Goal: Transaction & Acquisition: Purchase product/service

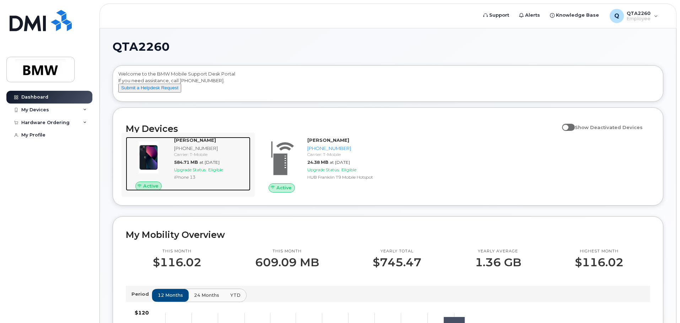
click at [203, 173] on span "Upgrade Status:" at bounding box center [190, 169] width 33 height 5
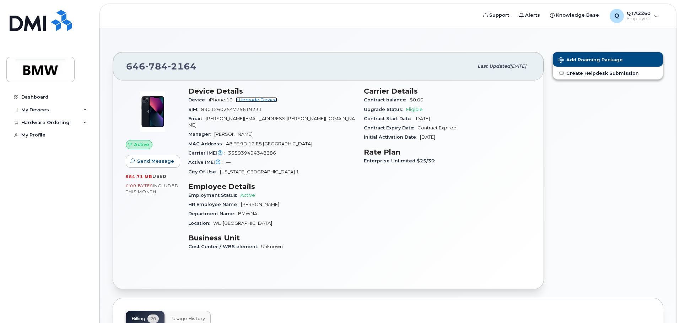
click at [255, 100] on link "+ Upgrade Device" at bounding box center [256, 99] width 42 height 5
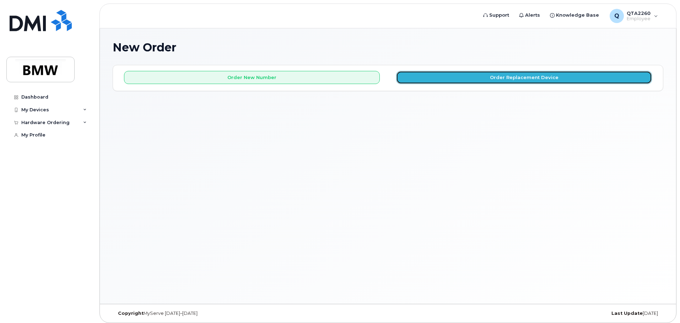
click at [529, 80] on button "Order Replacement Device" at bounding box center [524, 77] width 256 height 13
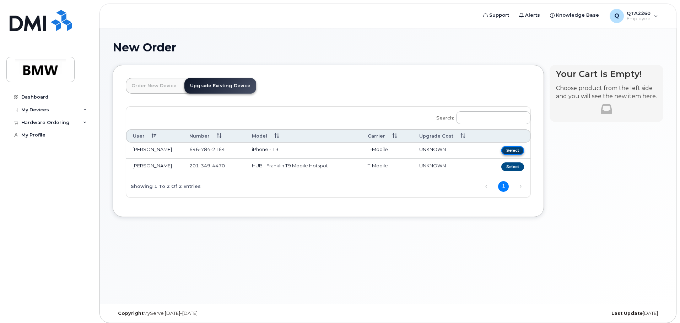
click at [503, 150] on button "Select" at bounding box center [512, 150] width 23 height 9
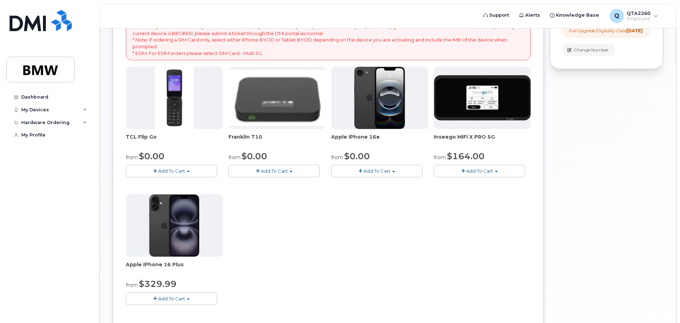
scroll to position [142, 0]
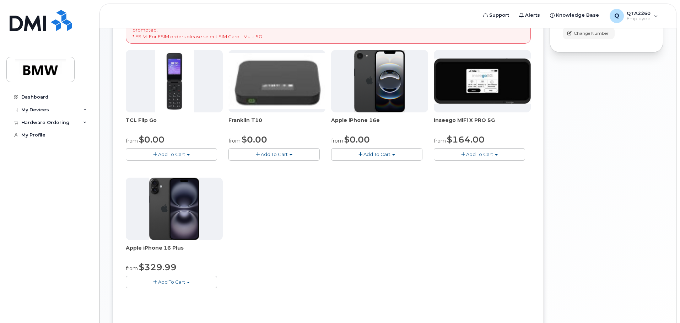
drag, startPoint x: 377, startPoint y: 119, endPoint x: 329, endPoint y: 121, distance: 48.3
click at [329, 121] on div "TCL Flip Go from $0.00 Add To Cart $0.00 - 30 month Upgrade $96.00 - Full Price…" at bounding box center [328, 175] width 405 height 250
click at [503, 181] on div "TCL Flip Go from $0.00 Add To Cart $0.00 - 30 month Upgrade $96.00 - Full Price…" at bounding box center [328, 175] width 405 height 250
drag, startPoint x: 379, startPoint y: 121, endPoint x: 331, endPoint y: 122, distance: 48.6
click at [331, 122] on div "TCL Flip Go from $0.00 Add To Cart $0.00 - 30 month Upgrade $96.00 - Full Price…" at bounding box center [328, 175] width 405 height 250
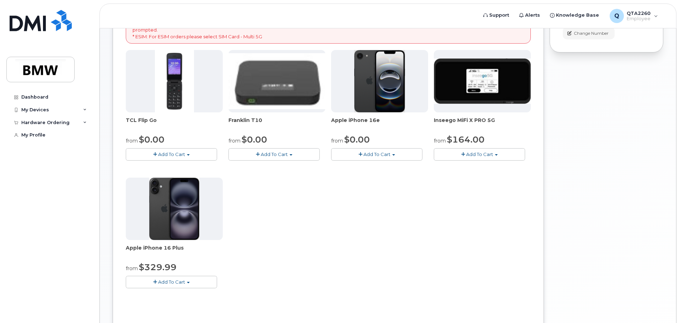
copy span "Apple iPhone 16e"
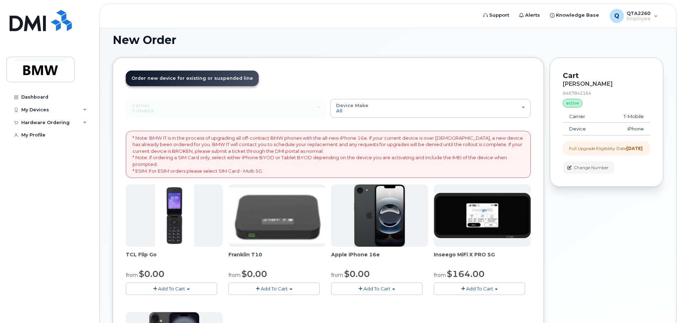
scroll to position [0, 0]
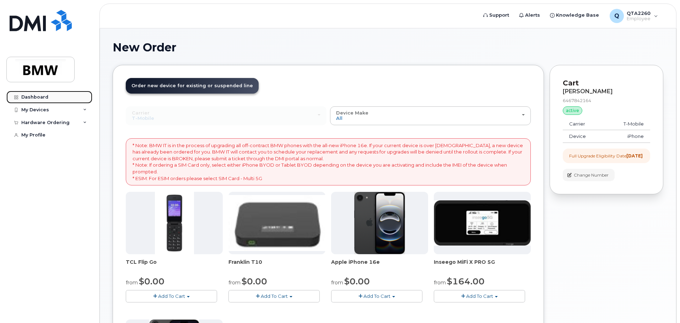
click at [23, 98] on div "Dashboard" at bounding box center [34, 97] width 27 height 6
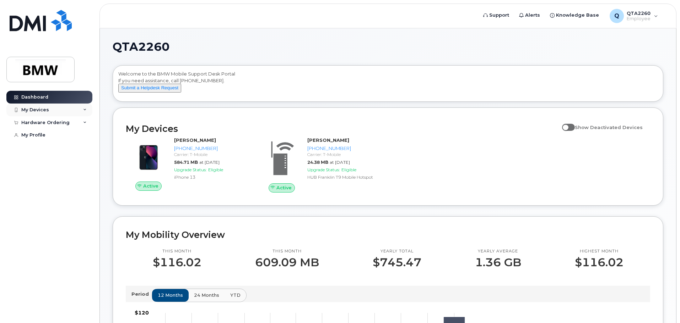
click at [43, 109] on div "My Devices" at bounding box center [35, 110] width 28 height 6
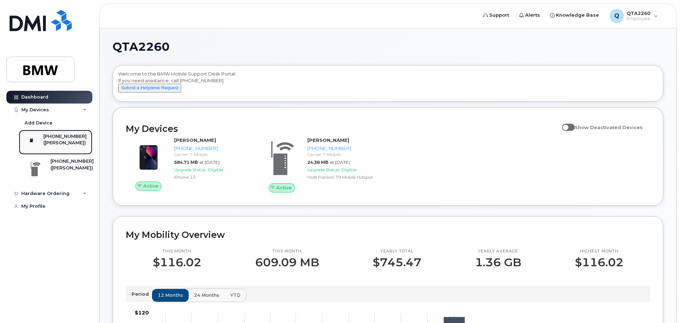
click at [66, 138] on div "[PHONE_NUMBER]" at bounding box center [64, 136] width 43 height 6
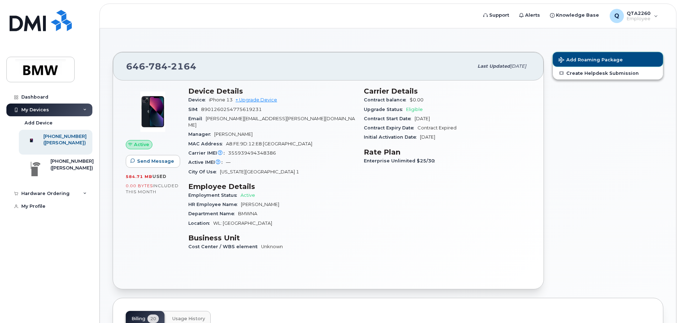
click at [575, 59] on span "Add Roaming Package" at bounding box center [590, 60] width 64 height 7
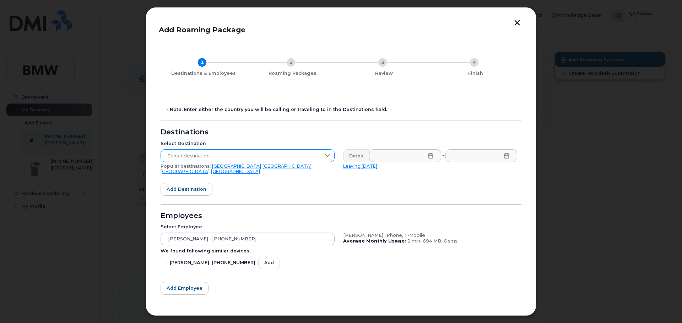
click at [256, 156] on span "Select destination" at bounding box center [241, 156] width 160 height 13
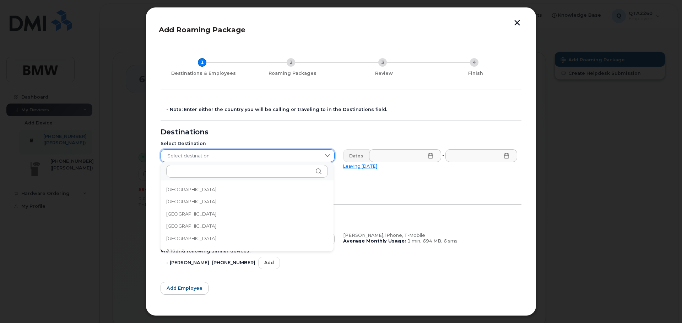
scroll to position [1122, 0]
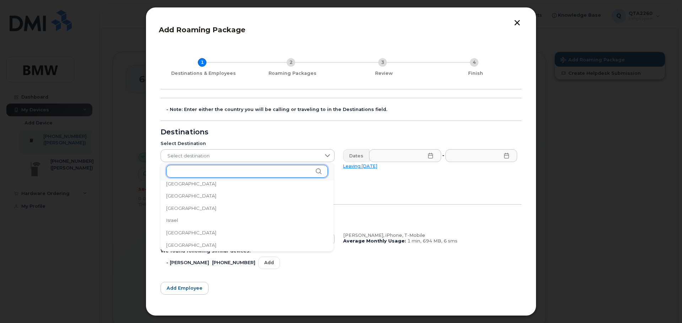
click at [225, 176] on input "text" at bounding box center [247, 171] width 162 height 13
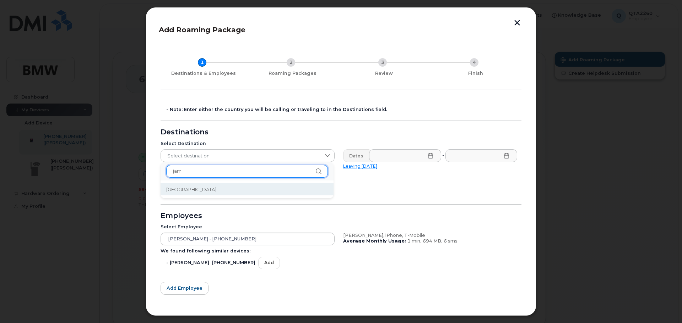
type input "jam"
click at [181, 194] on li "Jamaica" at bounding box center [246, 190] width 173 height 12
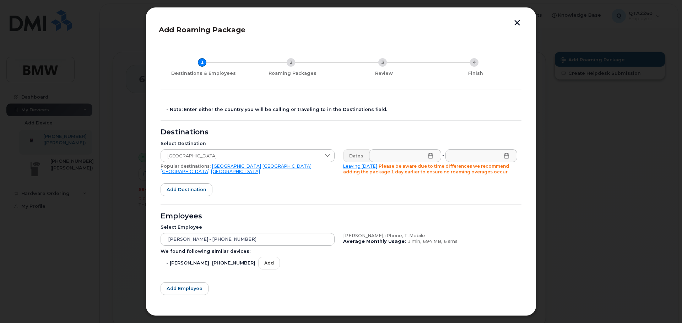
click at [428, 156] on icon at bounding box center [430, 156] width 6 height 6
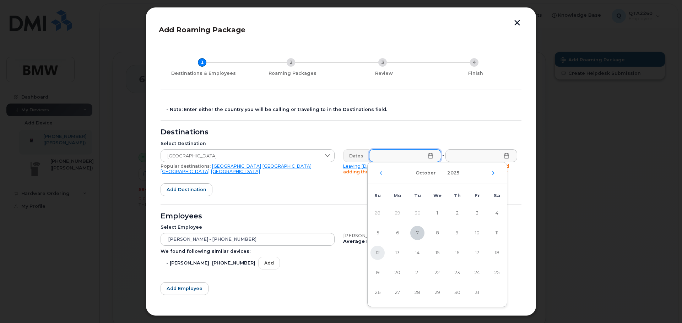
click at [380, 254] on span "12" at bounding box center [377, 253] width 14 height 14
type input "10/12/2025"
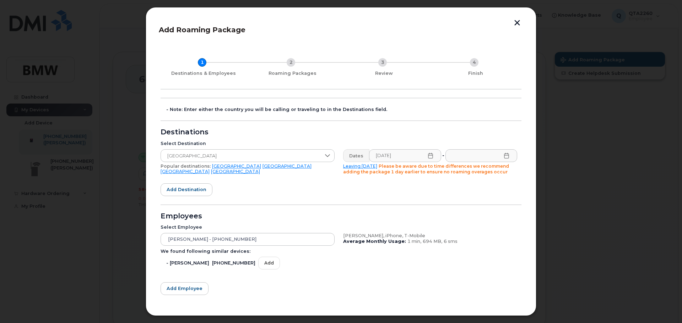
click at [503, 158] on icon at bounding box center [506, 156] width 6 height 6
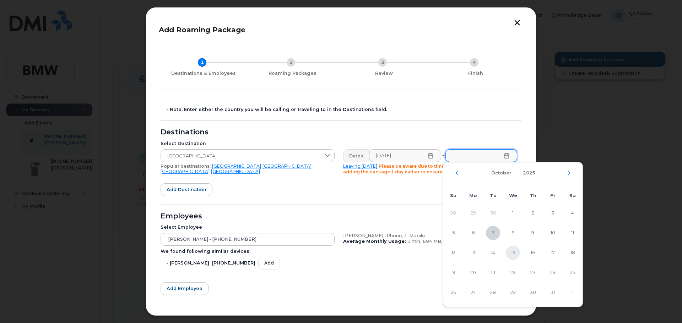
click at [512, 257] on span "15" at bounding box center [513, 253] width 14 height 14
type input "10/15/2025"
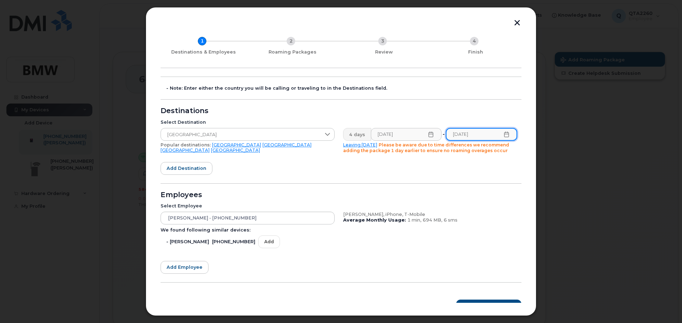
scroll to position [33, 0]
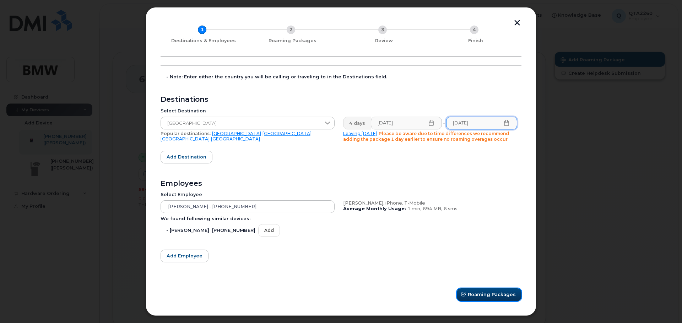
click at [489, 294] on span "Roaming Packages" at bounding box center [492, 294] width 48 height 7
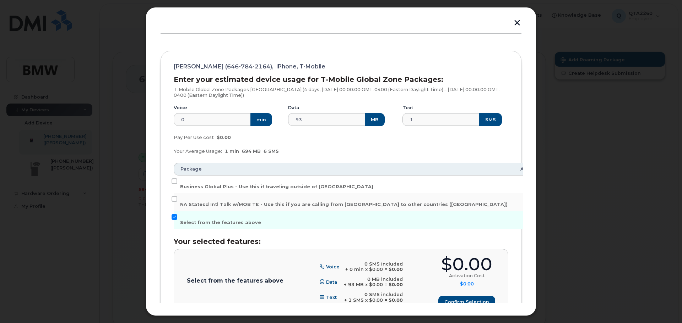
scroll to position [68, 0]
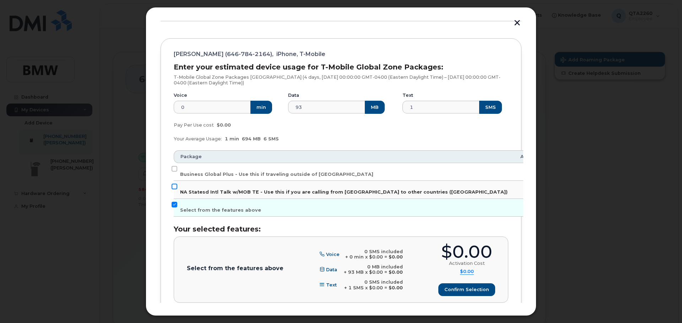
click at [174, 186] on input "NA Statesd Intl Talk w/MOB TE - Use this if you are calling from US to other co…" at bounding box center [174, 187] width 6 height 6
checkbox input "true"
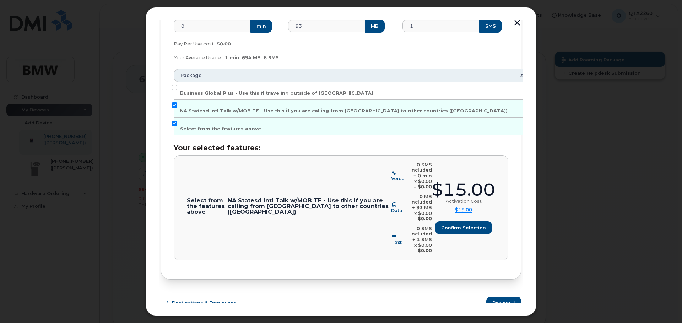
scroll to position [158, 0]
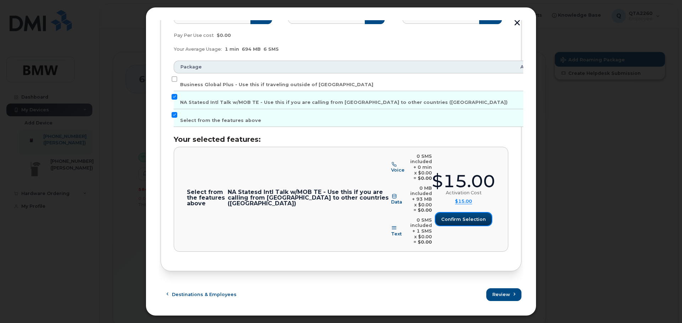
click at [474, 220] on span "Confirm selection" at bounding box center [463, 219] width 45 height 7
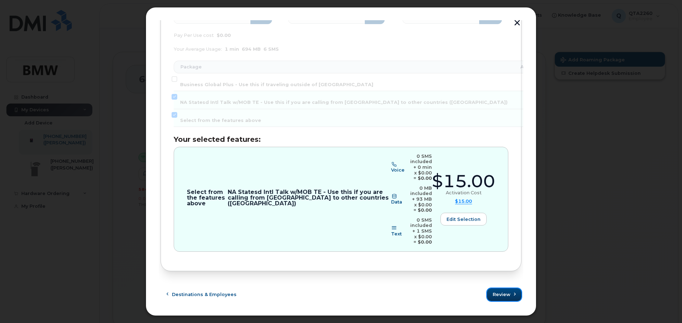
click at [502, 295] on span "Review" at bounding box center [501, 294] width 18 height 7
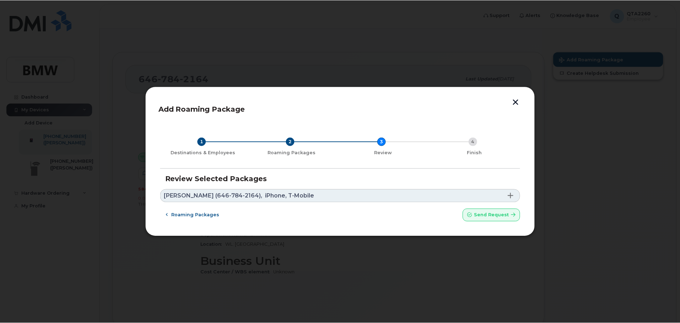
scroll to position [0, 0]
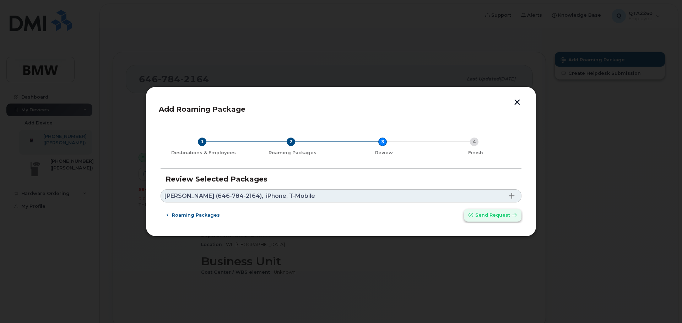
click at [495, 217] on span "Send request" at bounding box center [492, 215] width 35 height 7
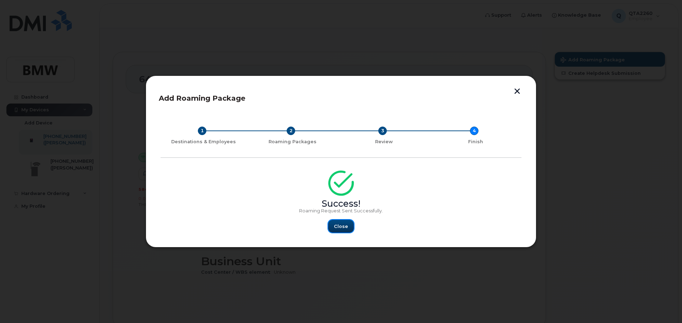
click at [331, 228] on button "Close" at bounding box center [341, 226] width 26 height 13
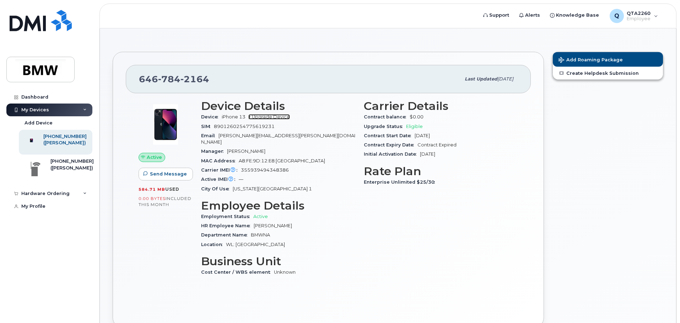
click at [268, 116] on link "+ Upgrade Device" at bounding box center [269, 116] width 42 height 5
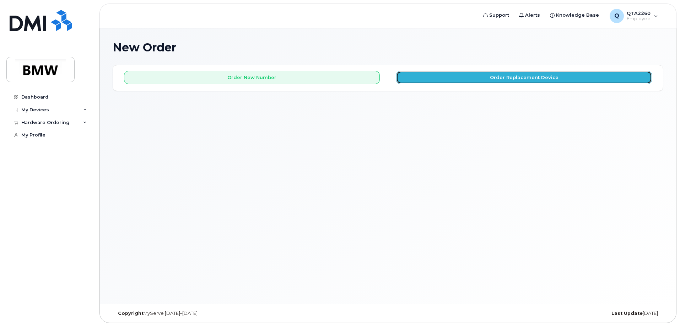
click at [490, 79] on button "Order Replacement Device" at bounding box center [524, 77] width 256 height 13
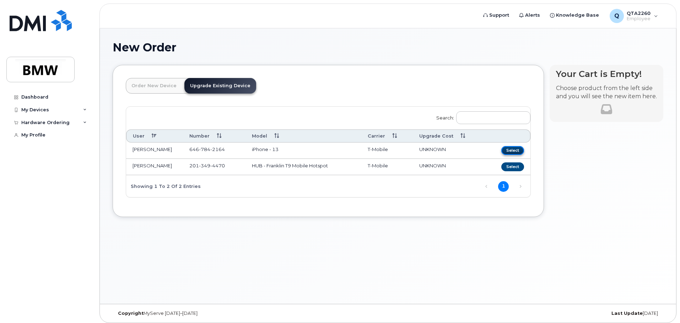
click at [511, 152] on button "Select" at bounding box center [512, 150] width 23 height 9
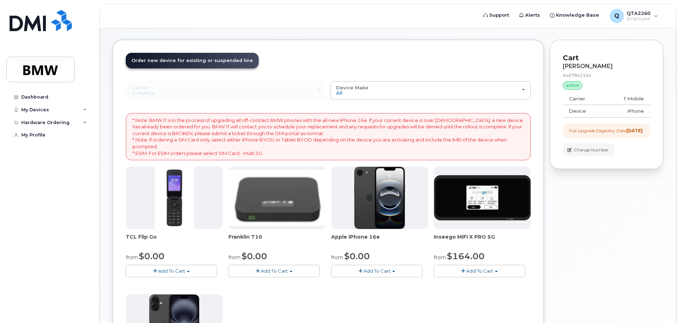
scroll to position [36, 0]
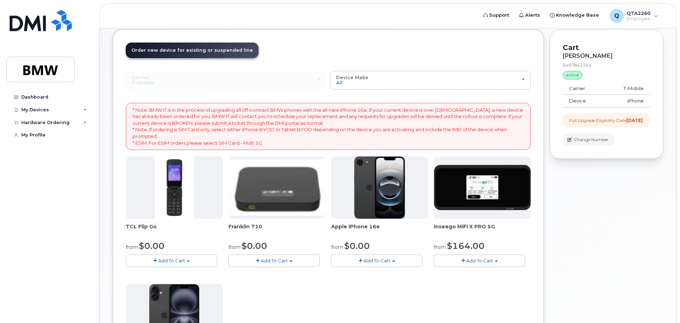
click at [389, 263] on span "Add To Cart" at bounding box center [376, 261] width 27 height 6
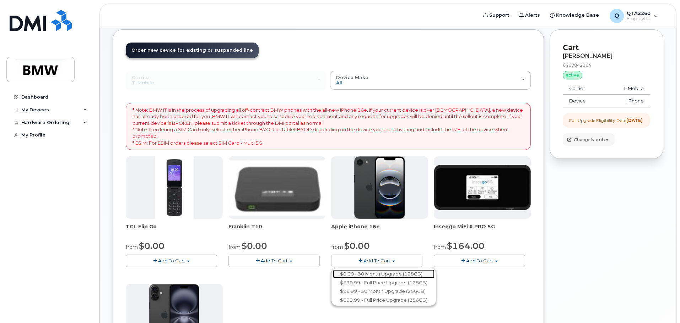
click at [378, 275] on link "$0.00 - 30 Month Upgrade (128GB)" at bounding box center [384, 274] width 102 height 9
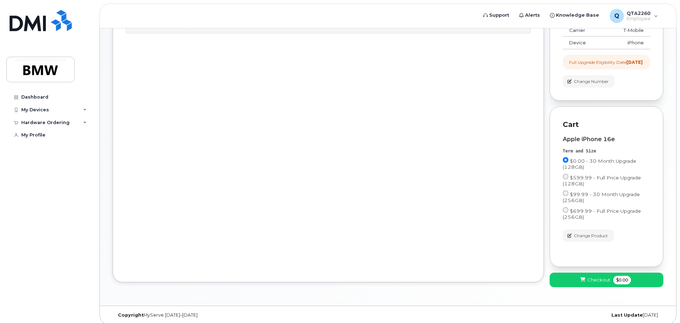
scroll to position [105, 0]
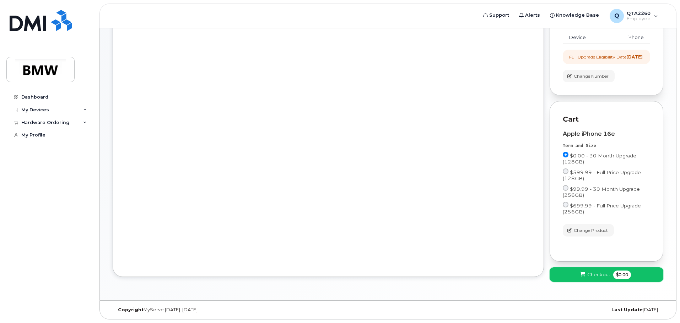
click at [594, 276] on span "Checkout" at bounding box center [598, 275] width 23 height 7
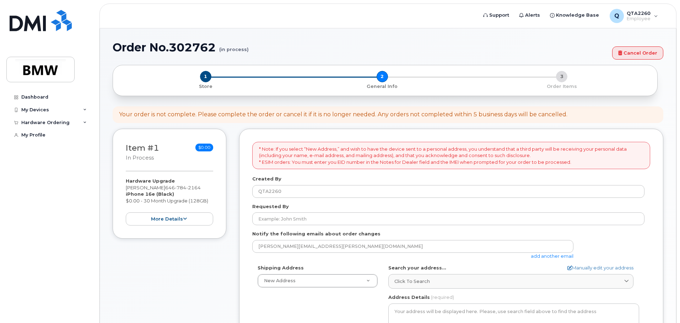
select select
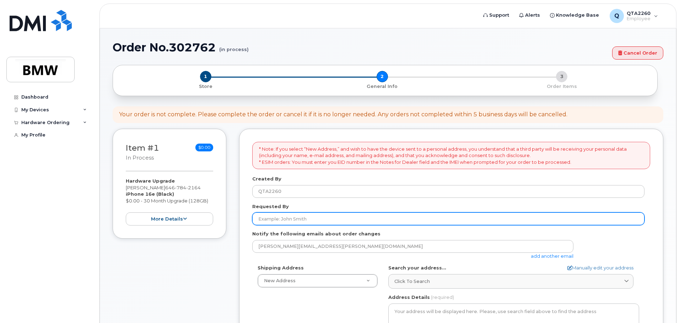
click at [319, 218] on input "Requested By" at bounding box center [448, 219] width 392 height 13
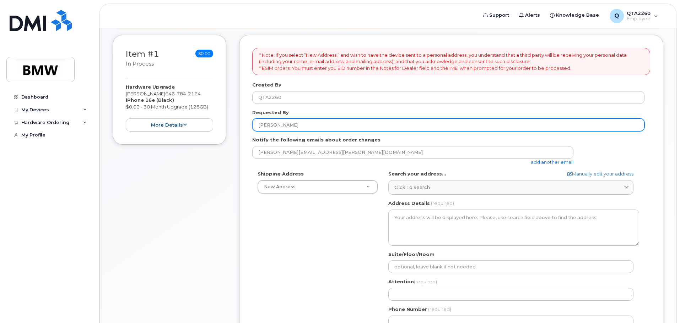
scroll to position [107, 0]
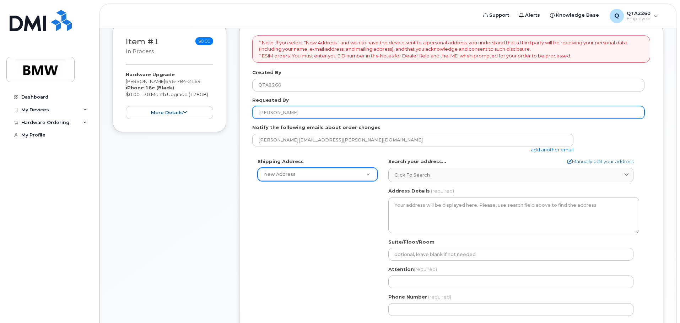
type input "[PERSON_NAME]"
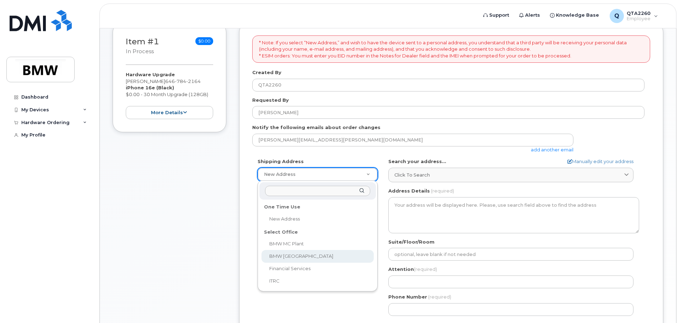
select select
type textarea "200 BMW Drive Woodcliff Lake NJ 07677 Woodcliff Lake New Jersey 07677"
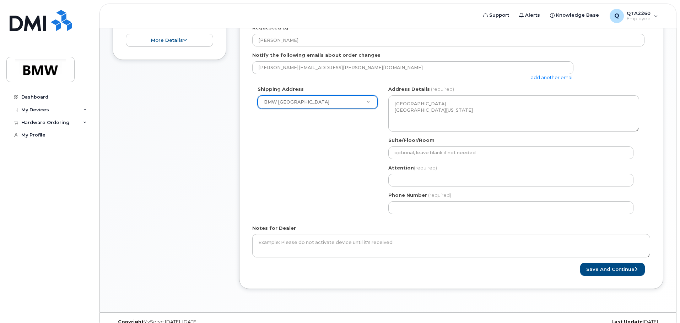
scroll to position [191, 0]
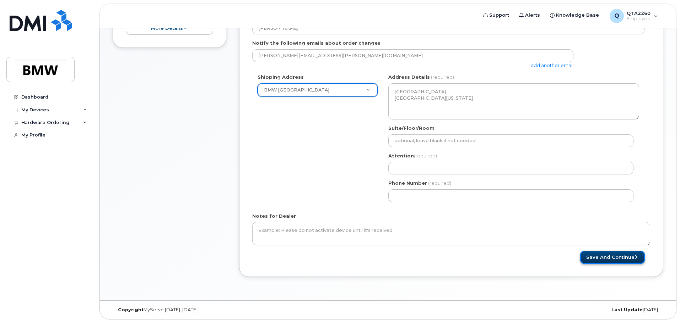
click at [617, 254] on button "Save and Continue" at bounding box center [612, 257] width 65 height 13
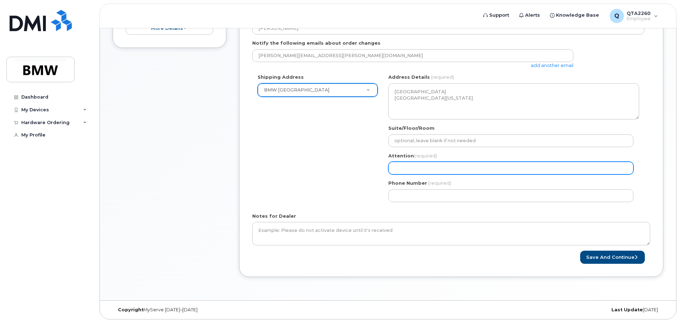
select select
type input "J"
select select
type input "Ju"
select select
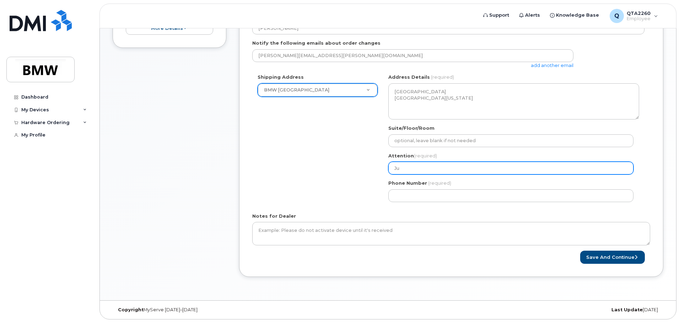
type input "Jua"
select select
type input "Juan"
select select
type input "Juan S"
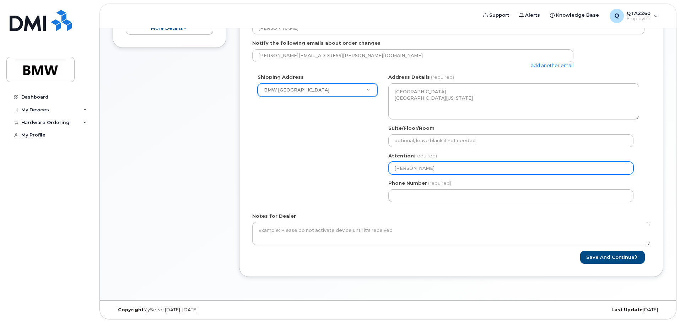
select select
type input "Juan Sa"
select select
type input "Juan San"
select select
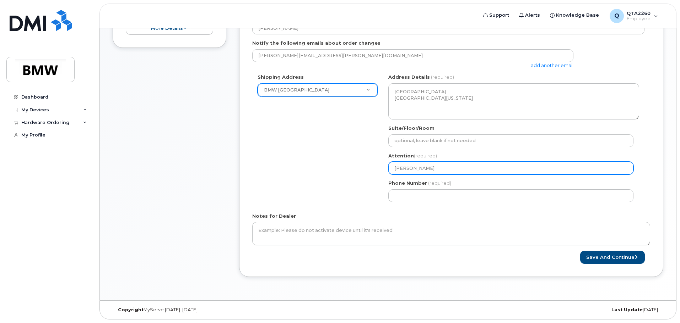
type input "Juan Sant"
select select
type input "Juan Santa"
select select
type input "Juan Santan"
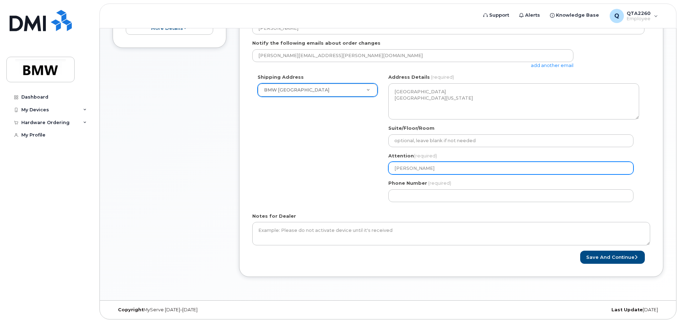
select select
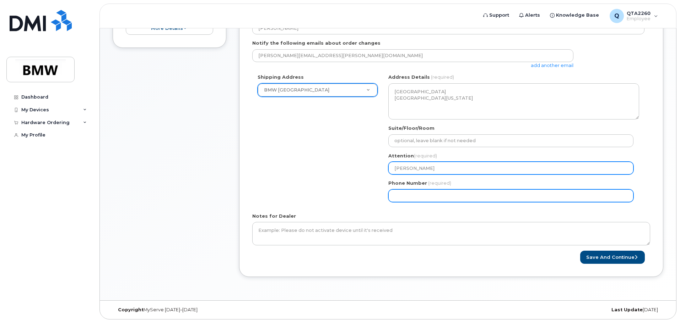
type input "[PERSON_NAME]"
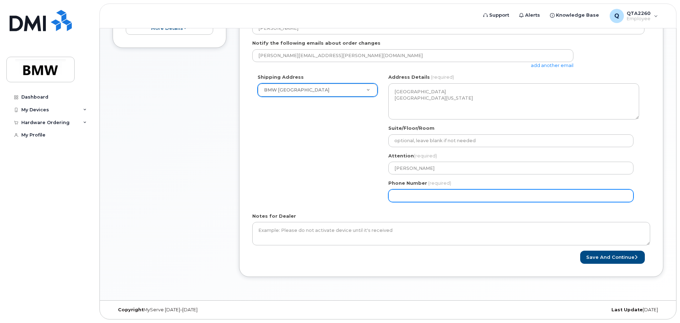
click at [425, 199] on input "Phone Number" at bounding box center [510, 196] width 245 height 13
select select
type input "648"
click at [423, 198] on input "1" at bounding box center [510, 196] width 245 height 13
type input "2"
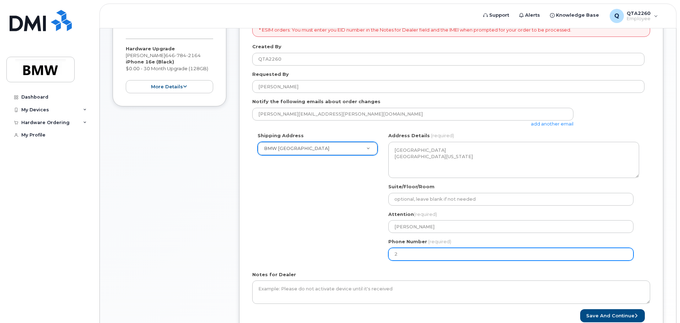
scroll to position [120, 0]
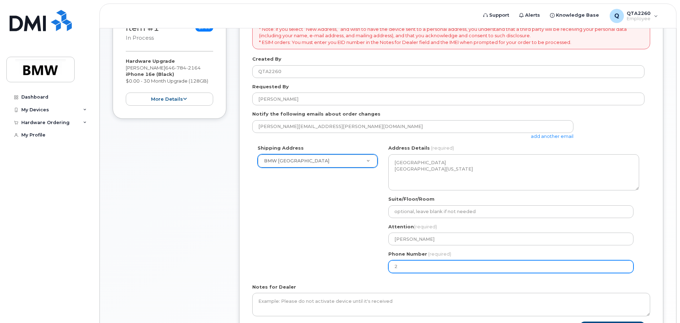
click at [414, 268] on input "2" at bounding box center [510, 267] width 245 height 13
type input "646"
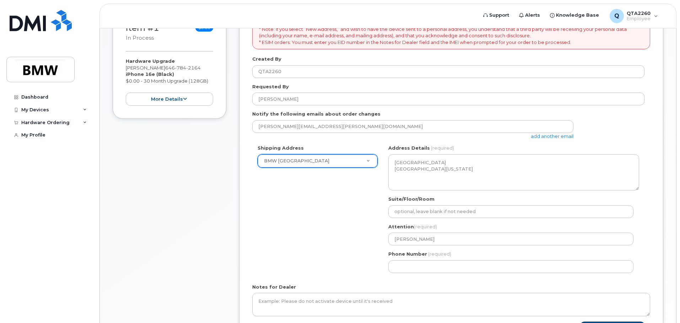
click at [365, 271] on div "Shipping Address BMW North America New Address BMW MC Plant BMW North America F…" at bounding box center [448, 211] width 392 height 133
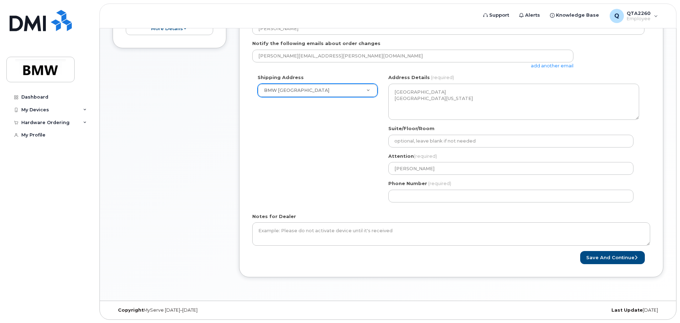
scroll to position [191, 0]
click at [625, 259] on button "Save and Continue" at bounding box center [612, 257] width 65 height 13
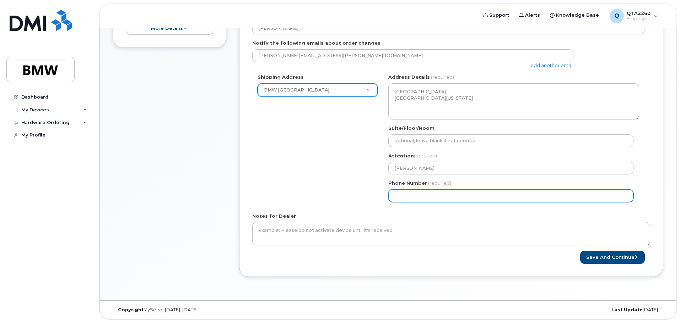
click at [416, 197] on input "Phone Number" at bounding box center [510, 196] width 245 height 13
select select
type input "6467842164"
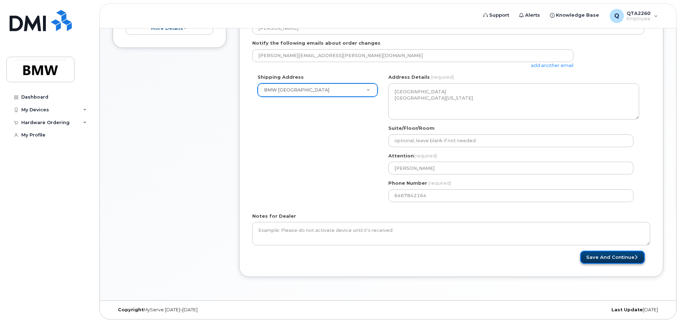
click at [603, 256] on button "Save and Continue" at bounding box center [612, 257] width 65 height 13
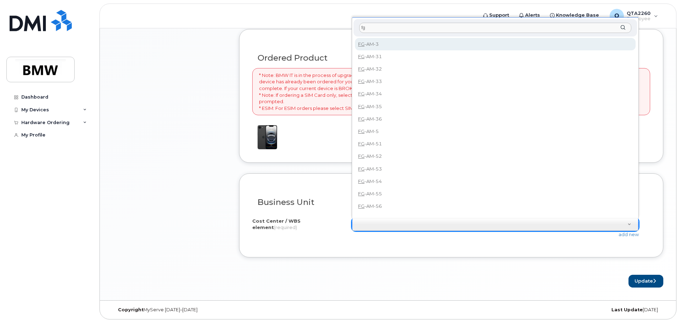
scroll to position [6, 0]
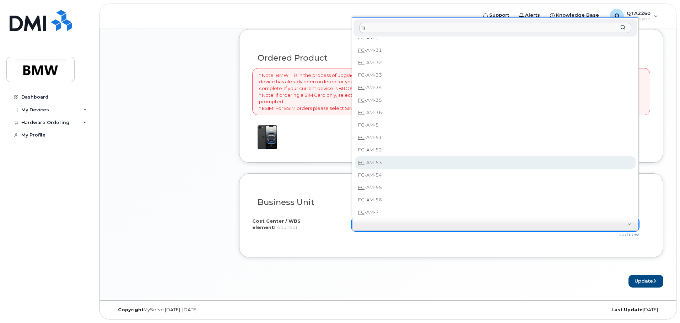
type input "fg"
type input "FG-AM-53"
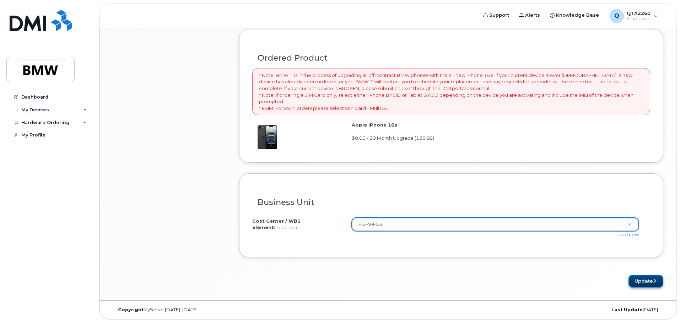
click at [644, 280] on button "Update" at bounding box center [645, 281] width 35 height 13
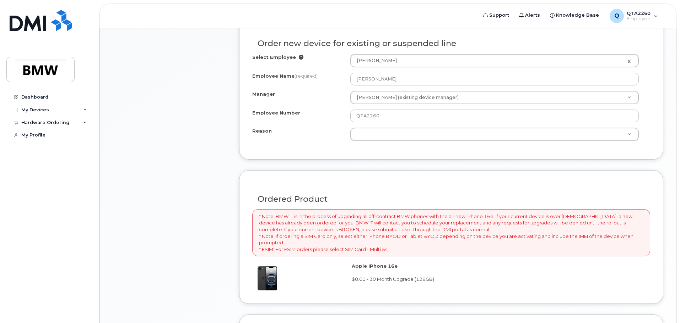
scroll to position [291, 0]
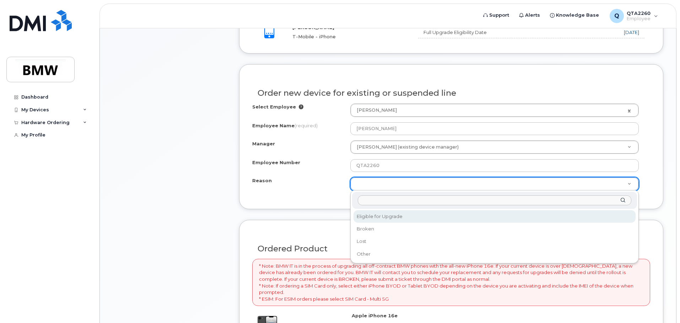
select select "eligible_for_upgrade"
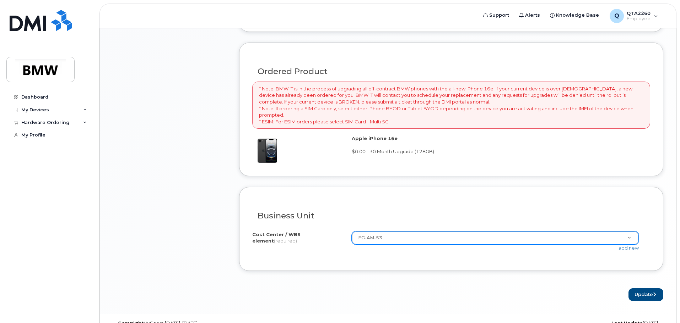
scroll to position [482, 0]
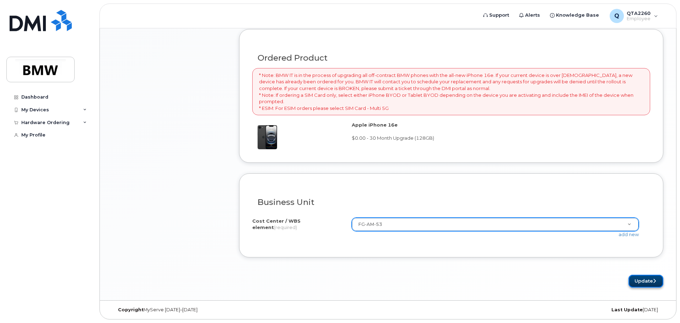
click at [647, 282] on button "Update" at bounding box center [645, 281] width 35 height 13
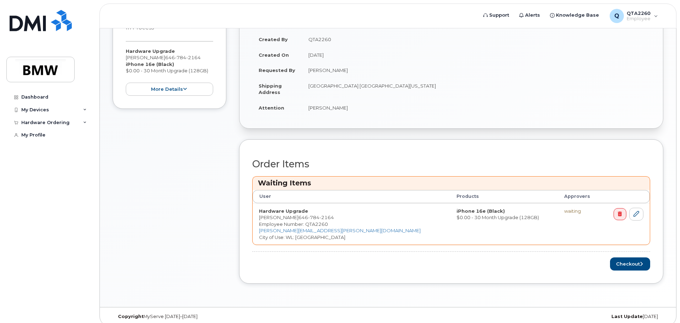
scroll to position [167, 0]
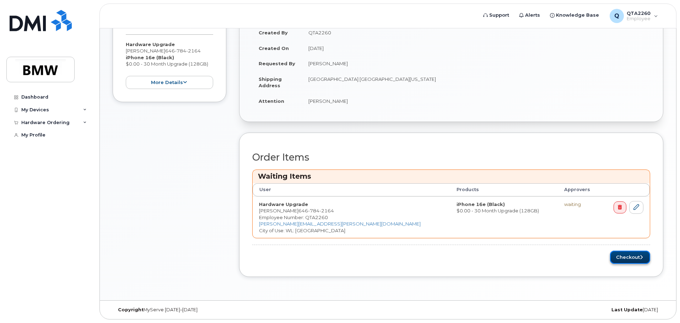
click at [629, 258] on button "Checkout" at bounding box center [630, 257] width 40 height 13
